Goal: Task Accomplishment & Management: Use online tool/utility

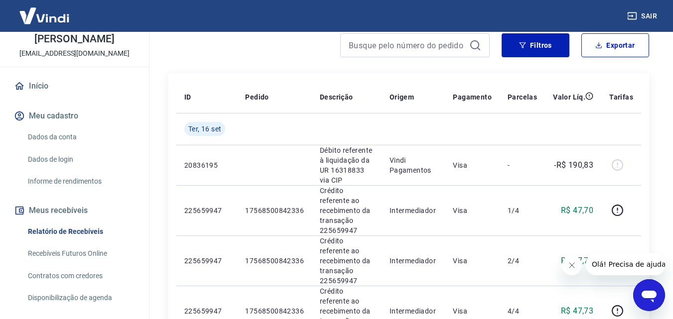
scroll to position [149, 0]
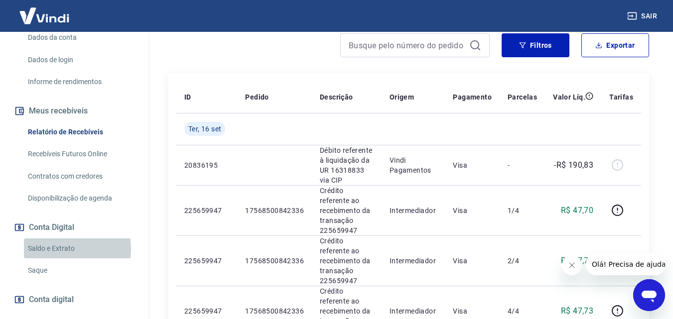
click at [60, 259] on link "Saldo e Extrato" at bounding box center [80, 249] width 113 height 20
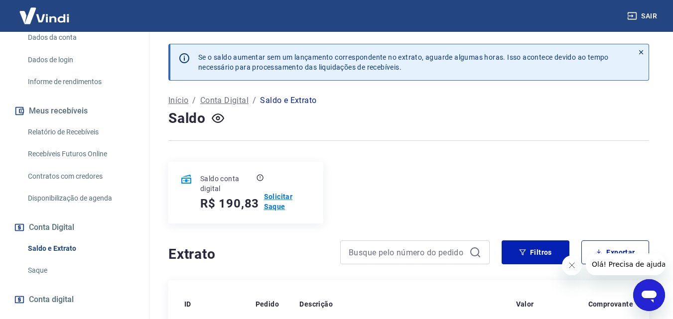
click at [283, 209] on p "Solicitar Saque" at bounding box center [287, 202] width 47 height 20
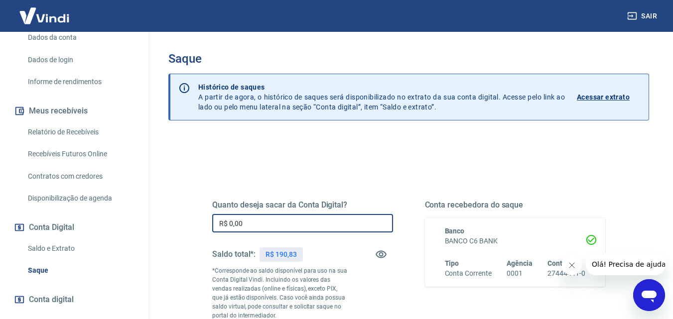
drag, startPoint x: 319, startPoint y: 219, endPoint x: 172, endPoint y: 225, distance: 147.0
click at [173, 225] on div "Quanto deseja sacar da Conta Digital? R$ 0,00 ​ Saldo total*: R$ 190,83 *Corres…" at bounding box center [408, 318] width 481 height 365
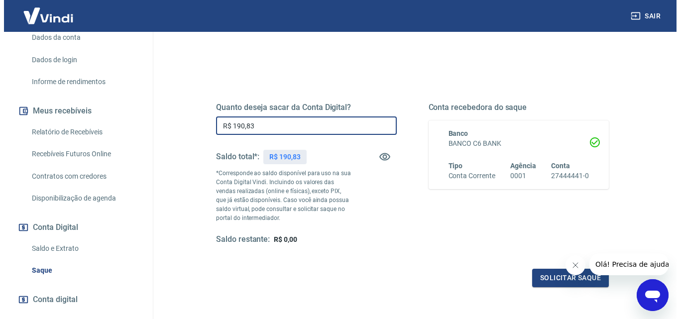
scroll to position [100, 0]
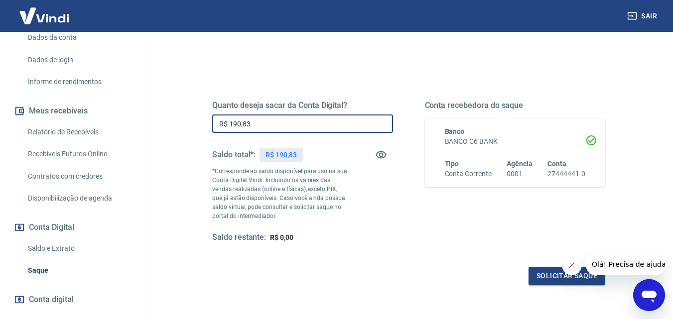
type input "R$ 190,83"
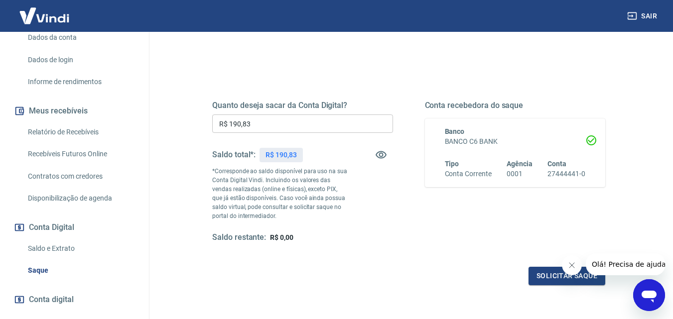
click at [569, 263] on icon "Fechar mensagem da empresa" at bounding box center [571, 265] width 5 height 5
click at [550, 283] on button "Solicitar saque" at bounding box center [566, 276] width 77 height 18
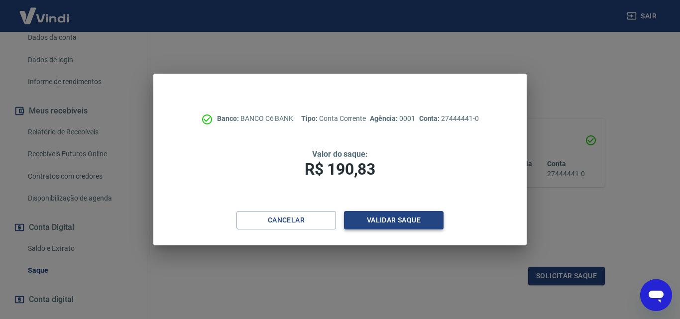
click at [373, 217] on button "Validar saque" at bounding box center [394, 220] width 100 height 18
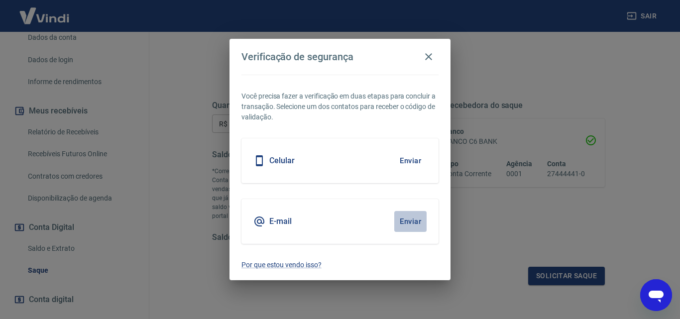
click at [417, 218] on button "Enviar" at bounding box center [410, 221] width 32 height 21
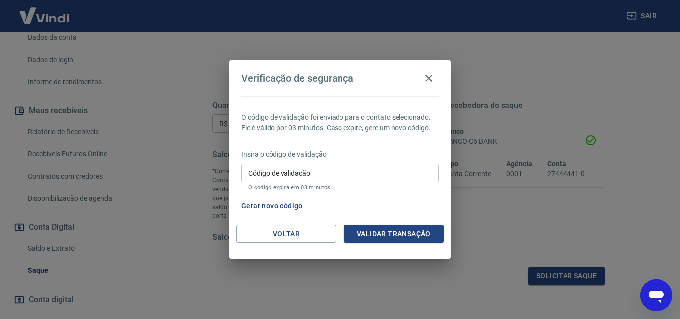
click at [378, 168] on input "Código de validação" at bounding box center [340, 173] width 197 height 18
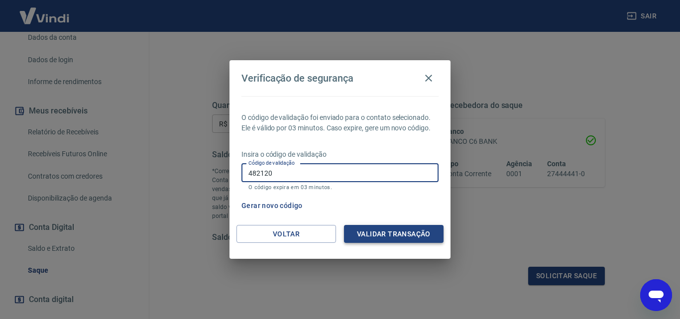
type input "482120"
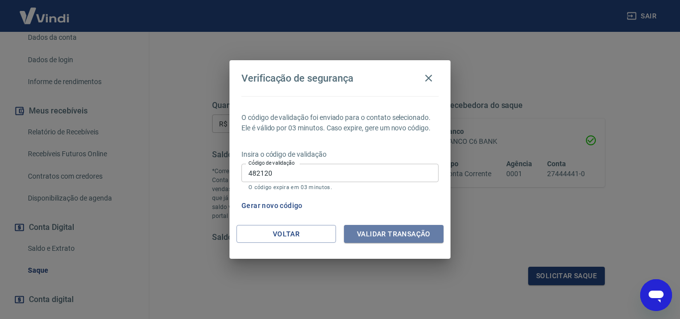
click at [399, 241] on button "Validar transação" at bounding box center [394, 234] width 100 height 18
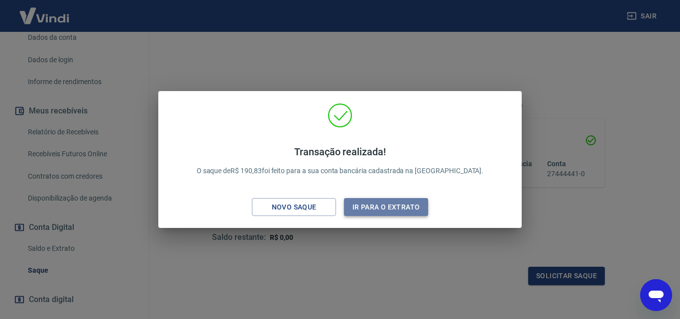
click at [374, 203] on button "Ir para o extrato" at bounding box center [386, 207] width 84 height 18
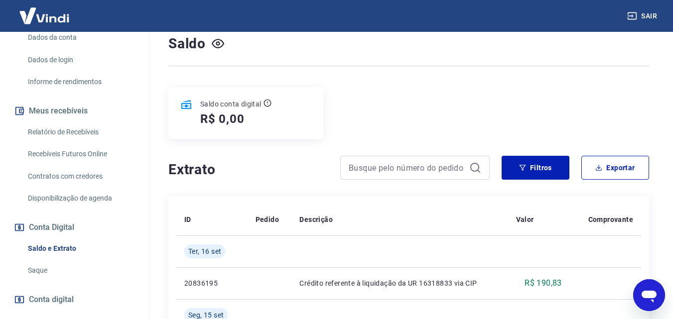
scroll to position [100, 0]
